Goal: Task Accomplishment & Management: Use online tool/utility

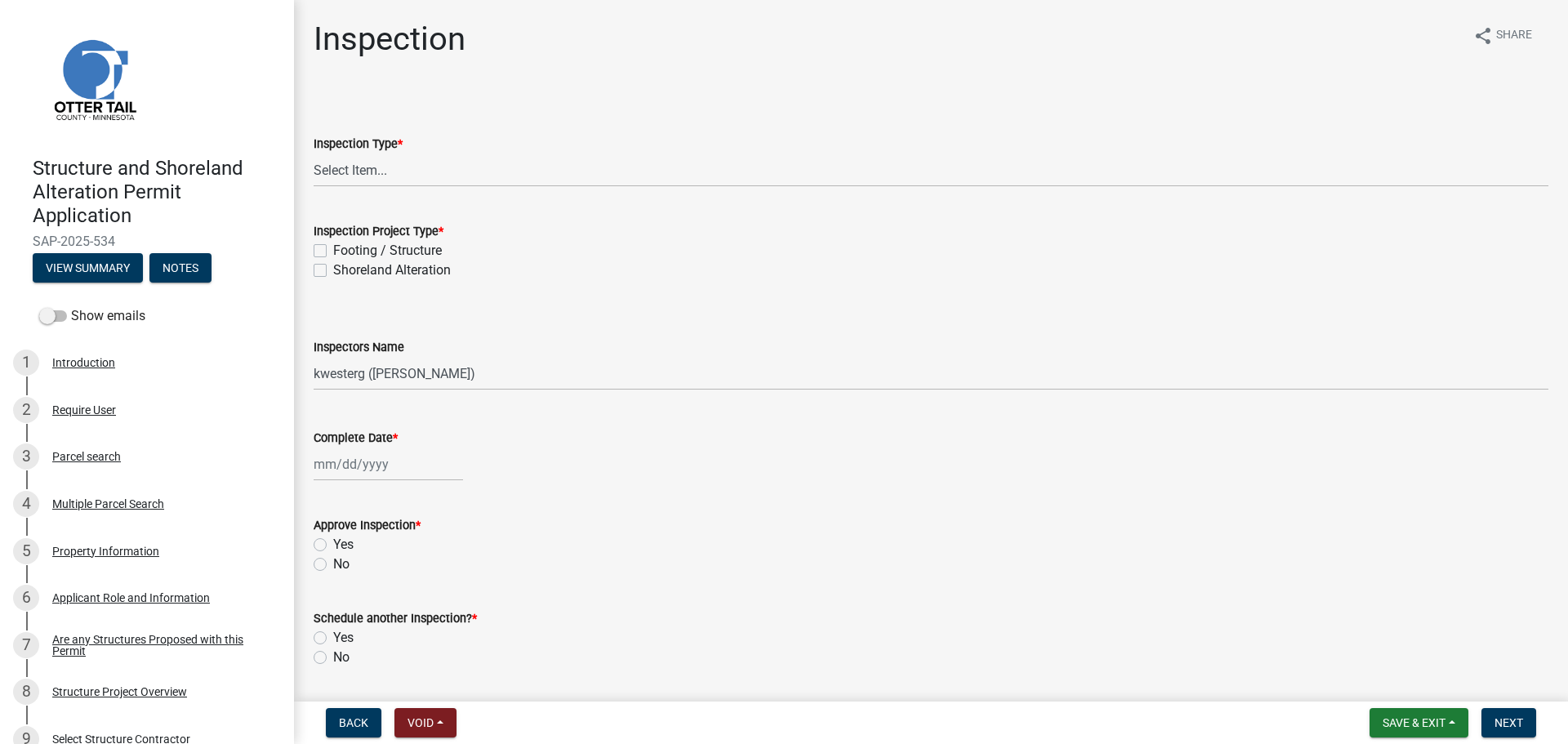
select select "710d5f49-2663-4e73-9718-d0c4e189f5ed"
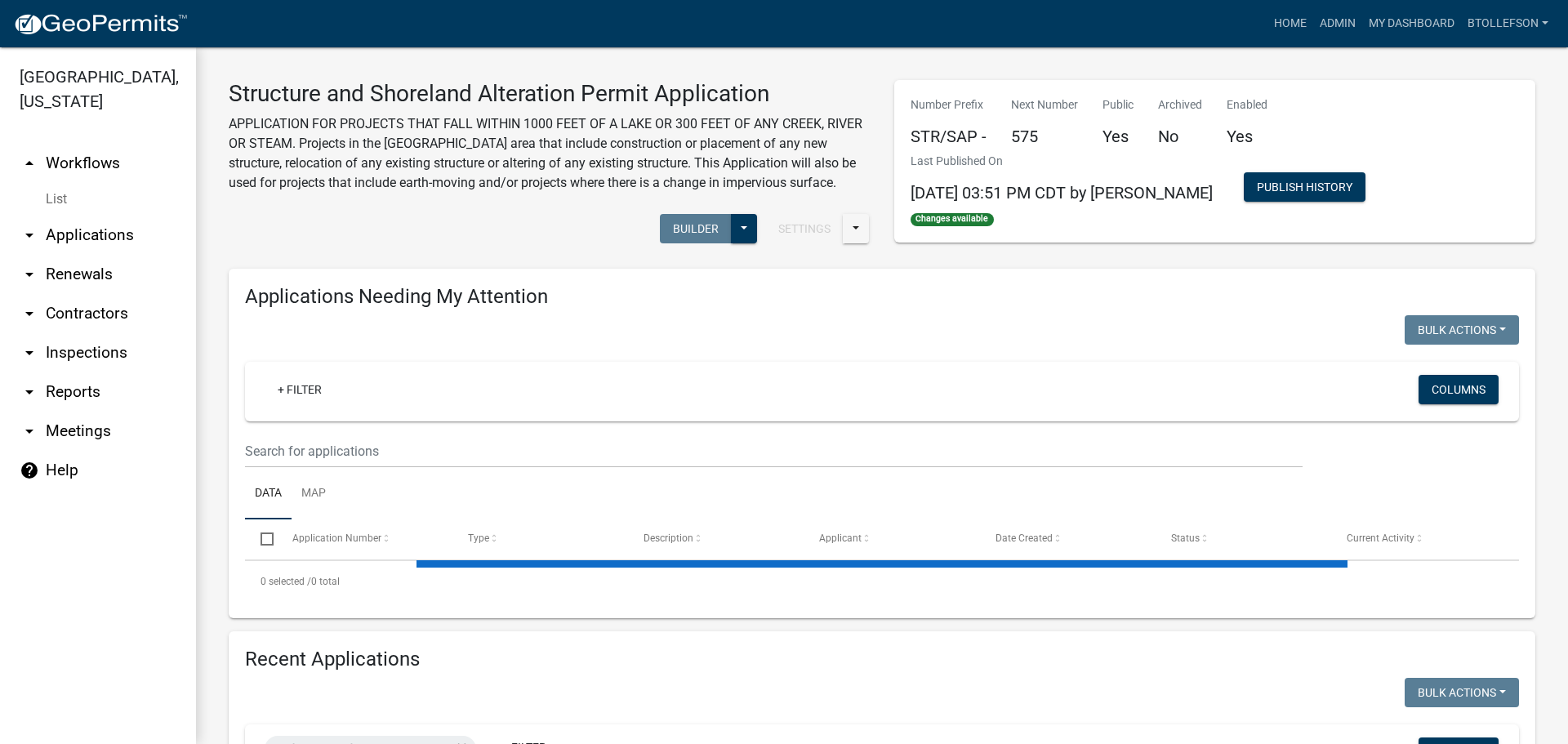
click at [60, 241] on link "arrow_drop_down Applications" at bounding box center [98, 236] width 196 height 39
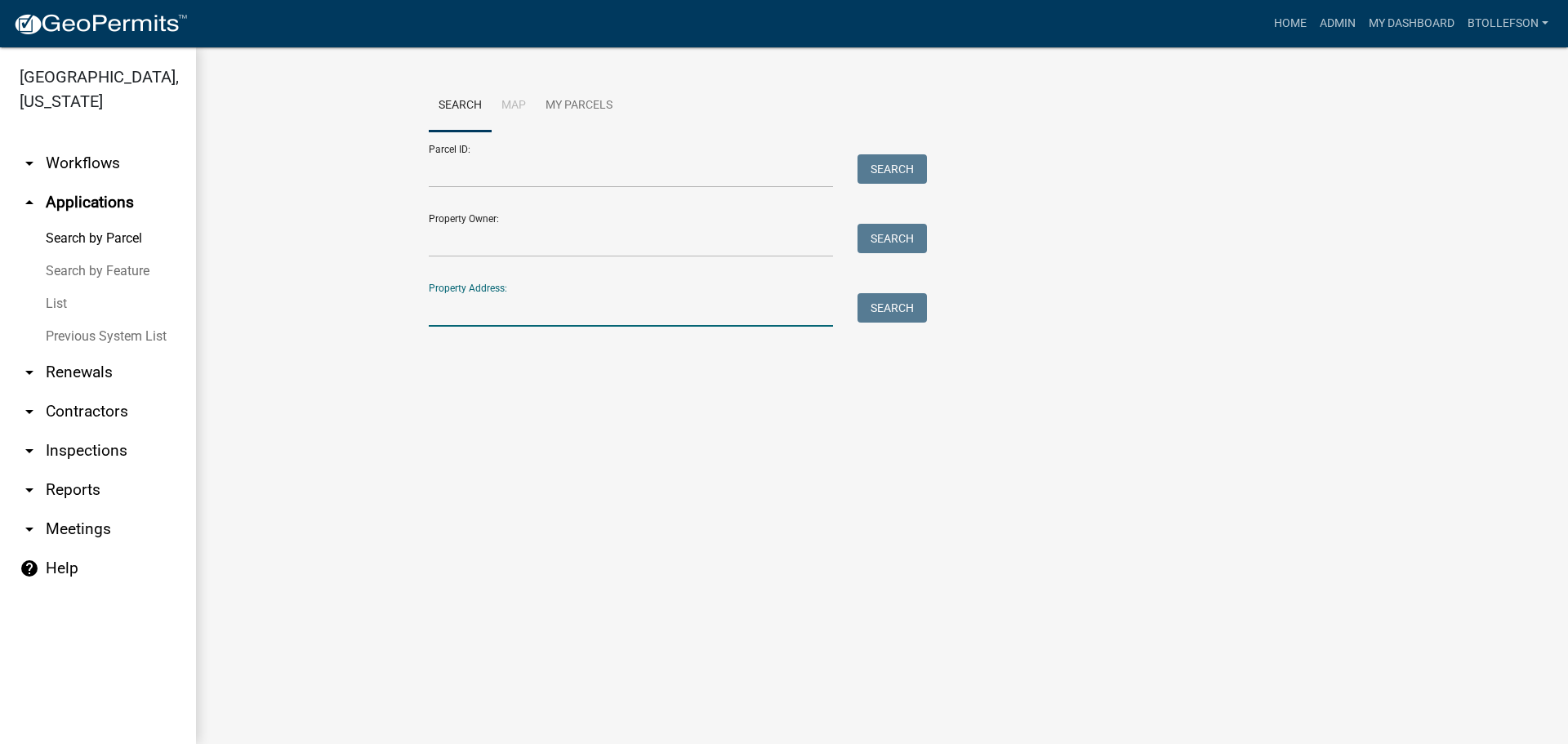
click at [535, 306] on input "Property Address:" at bounding box center [631, 310] width 405 height 33
click at [478, 174] on input "Parcel ID:" at bounding box center [631, 171] width 405 height 33
paste input "17000991992000"
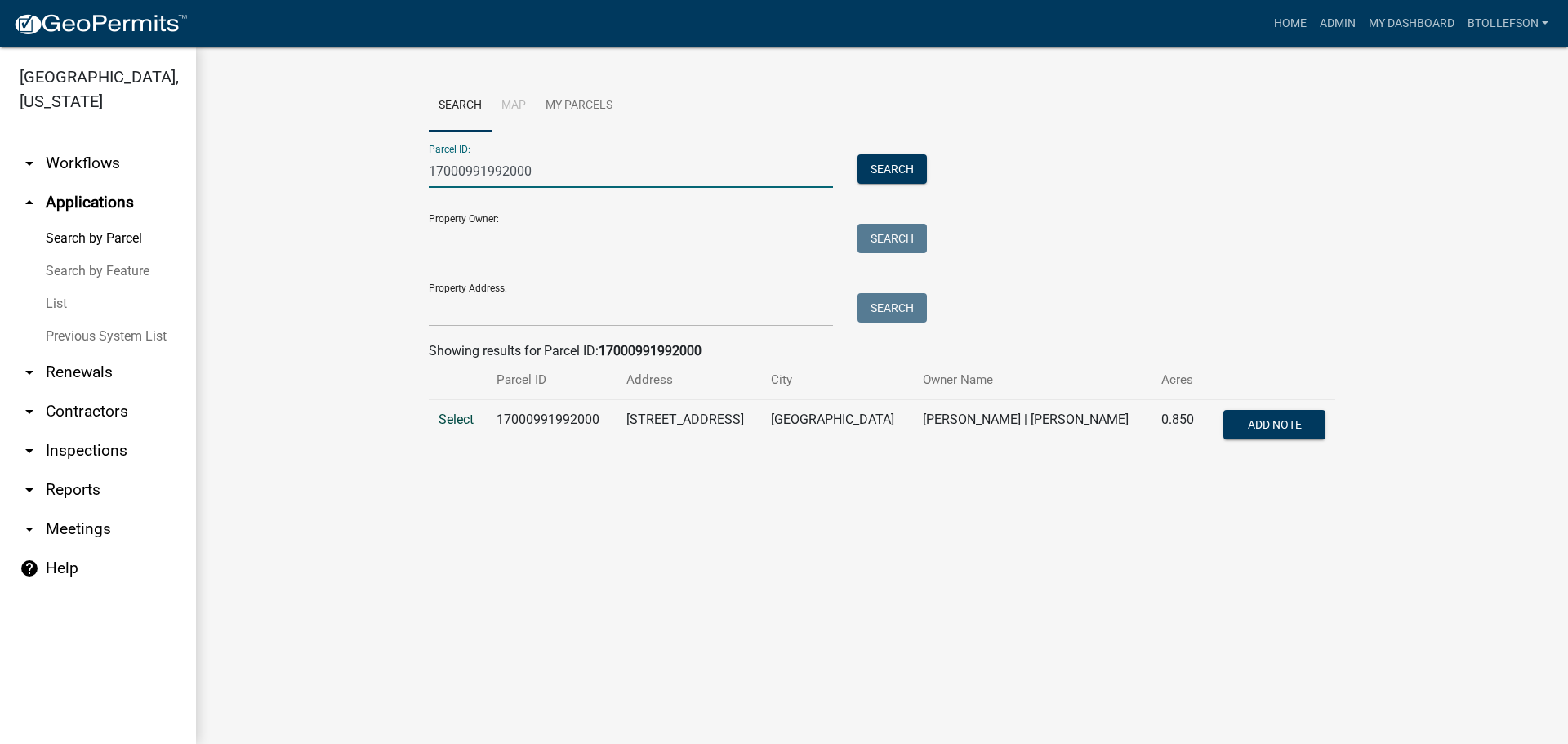
type input "17000991992000"
click at [460, 417] on span "Select" at bounding box center [456, 419] width 35 height 15
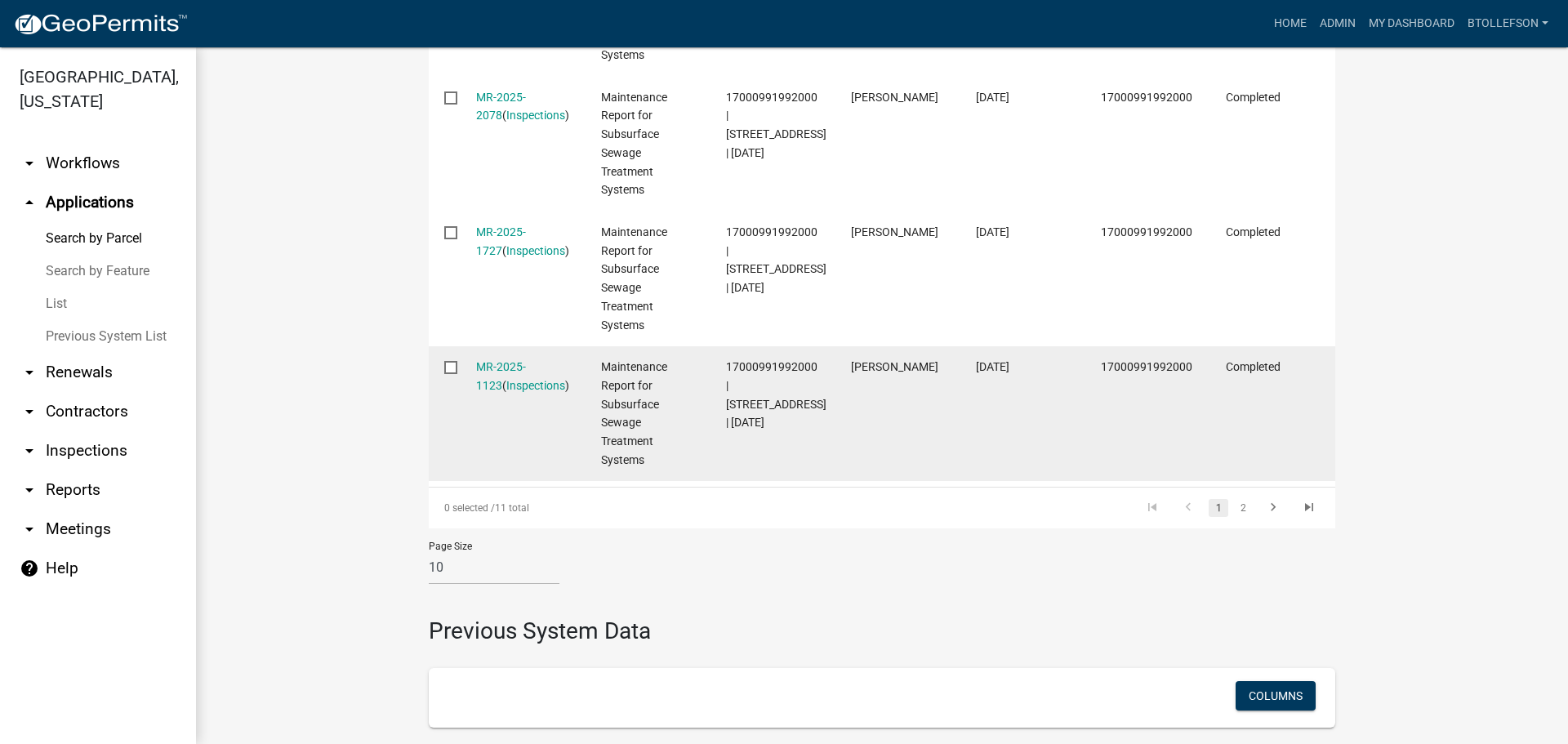
scroll to position [1561, 0]
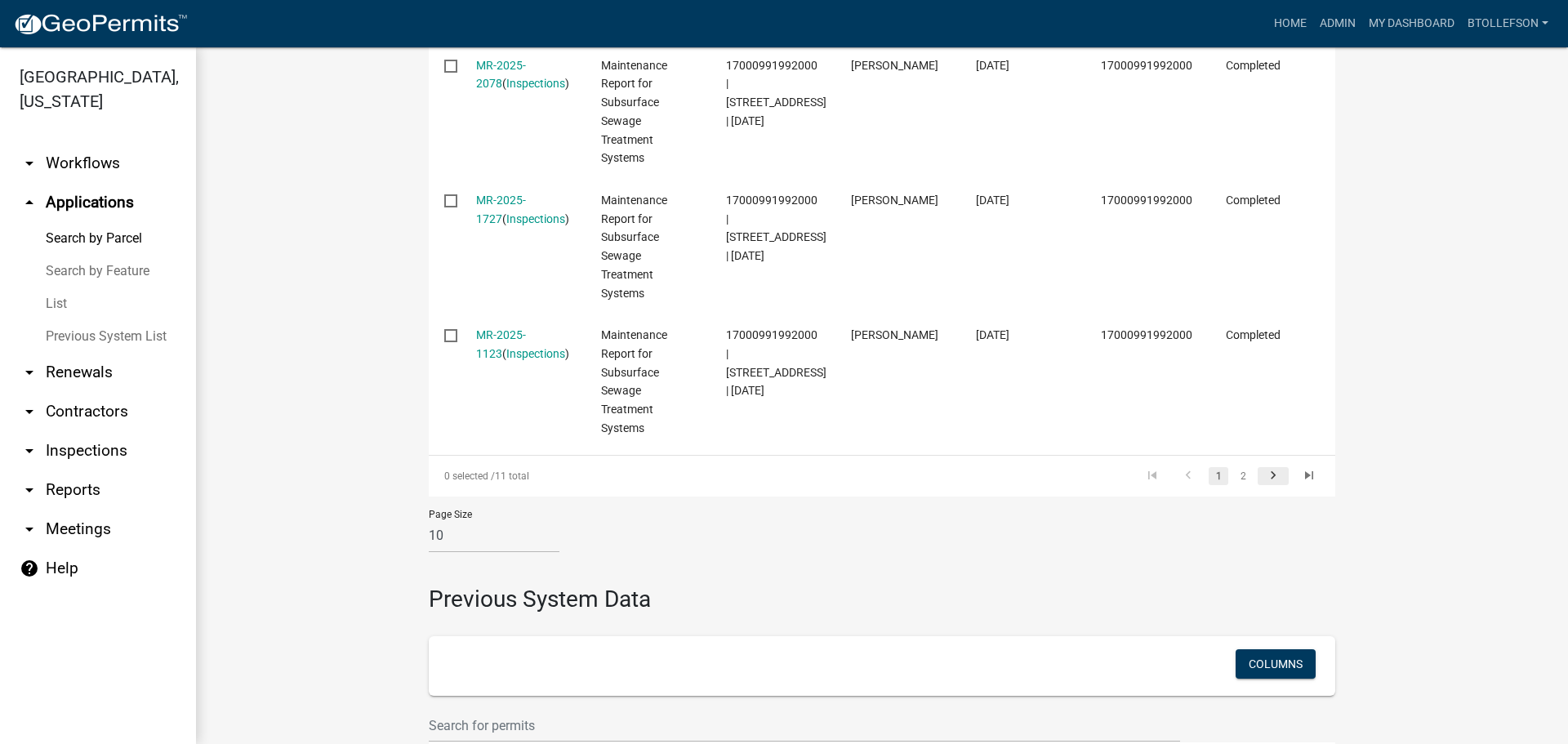
click at [1265, 480] on icon "go to next page" at bounding box center [1272, 478] width 21 height 20
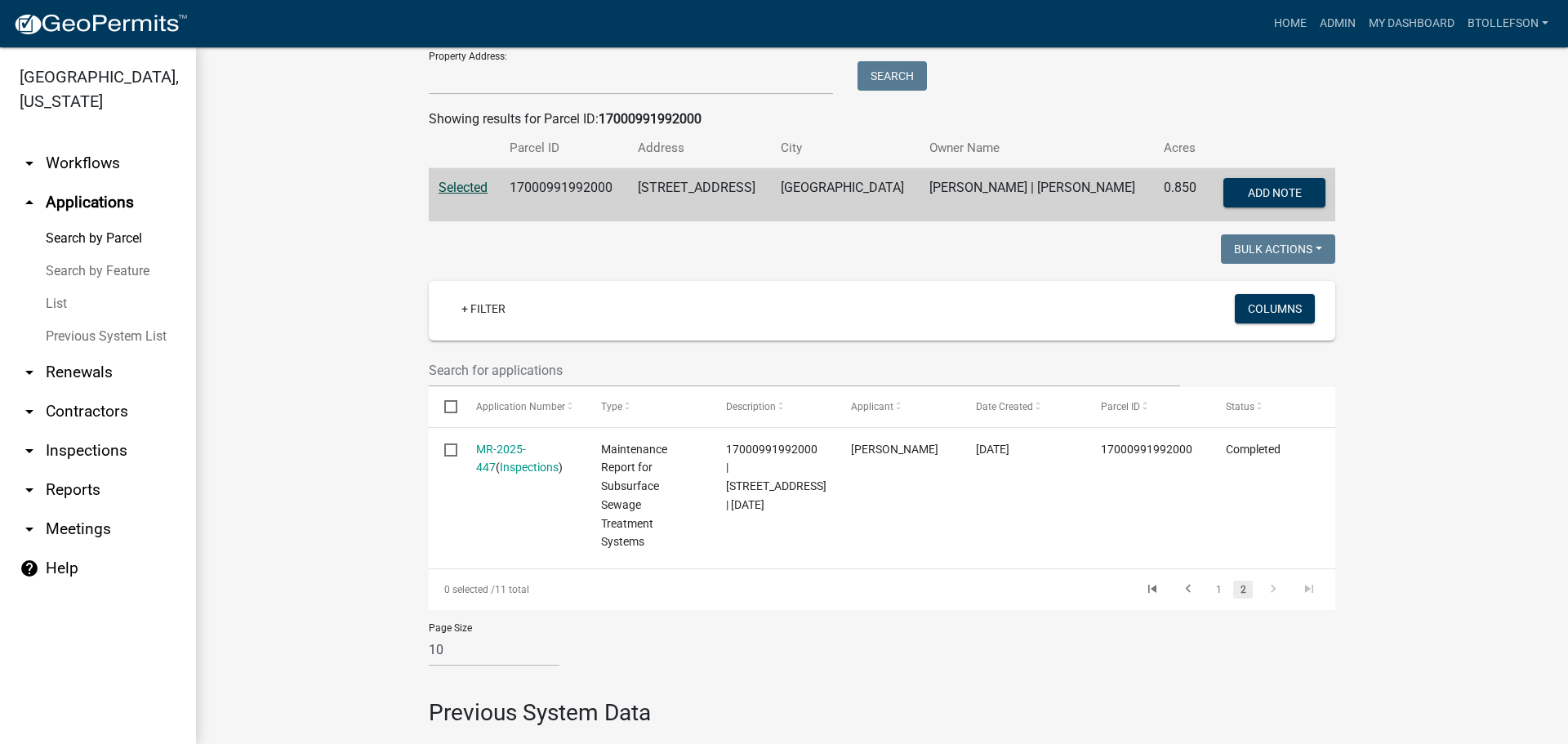
scroll to position [261, 0]
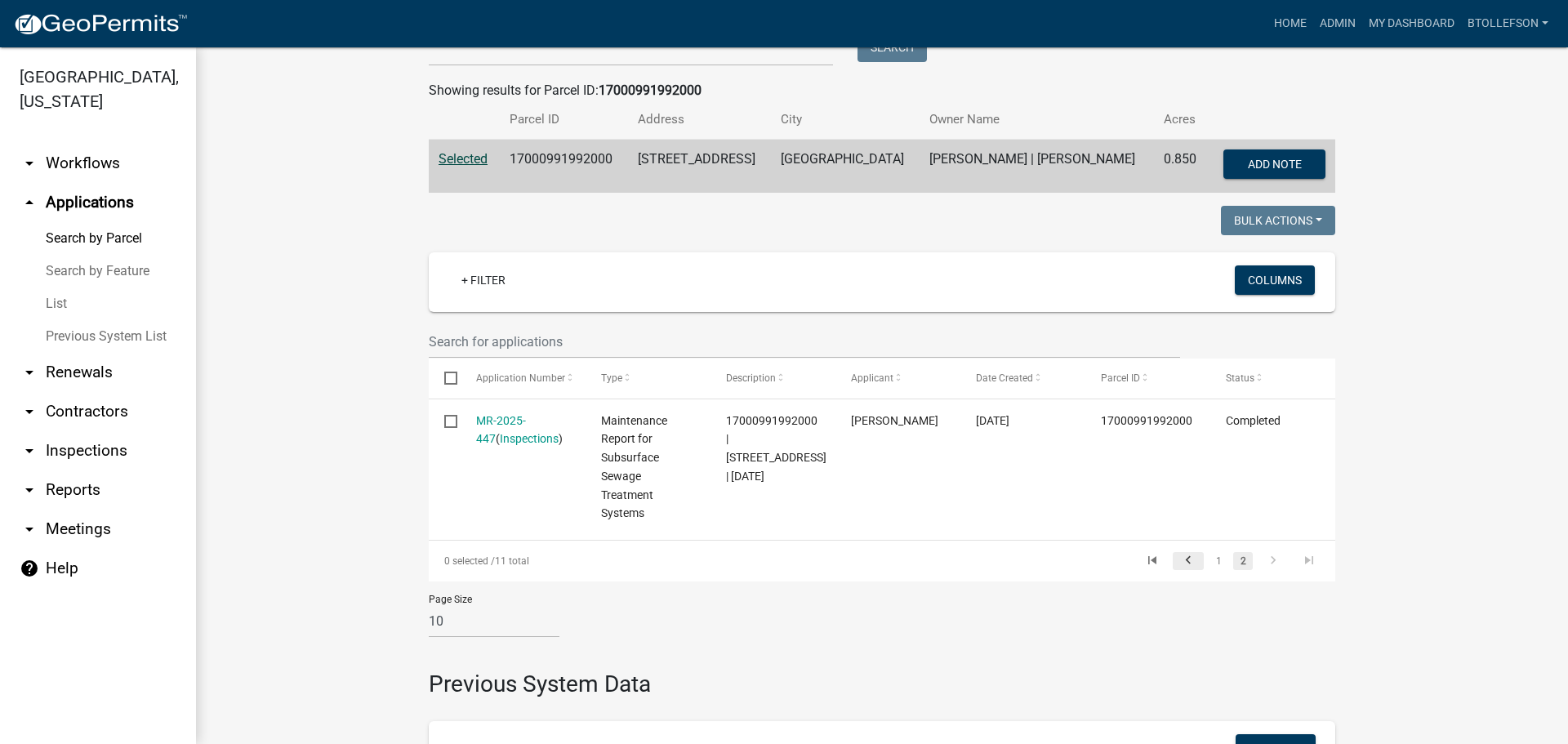
click at [1189, 571] on icon "go to previous page" at bounding box center [1188, 562] width 21 height 20
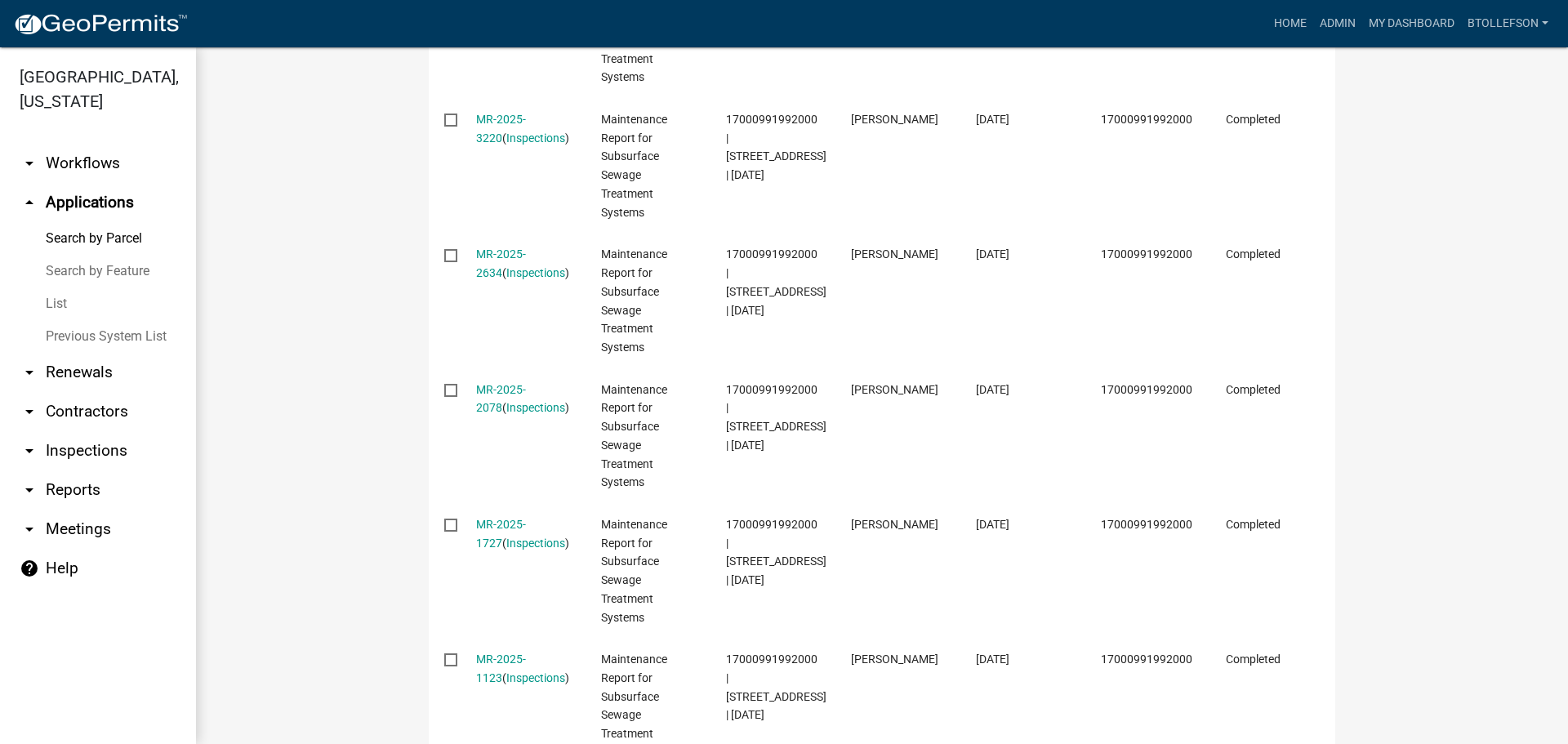
scroll to position [1241, 0]
